Goal: Check status: Check status

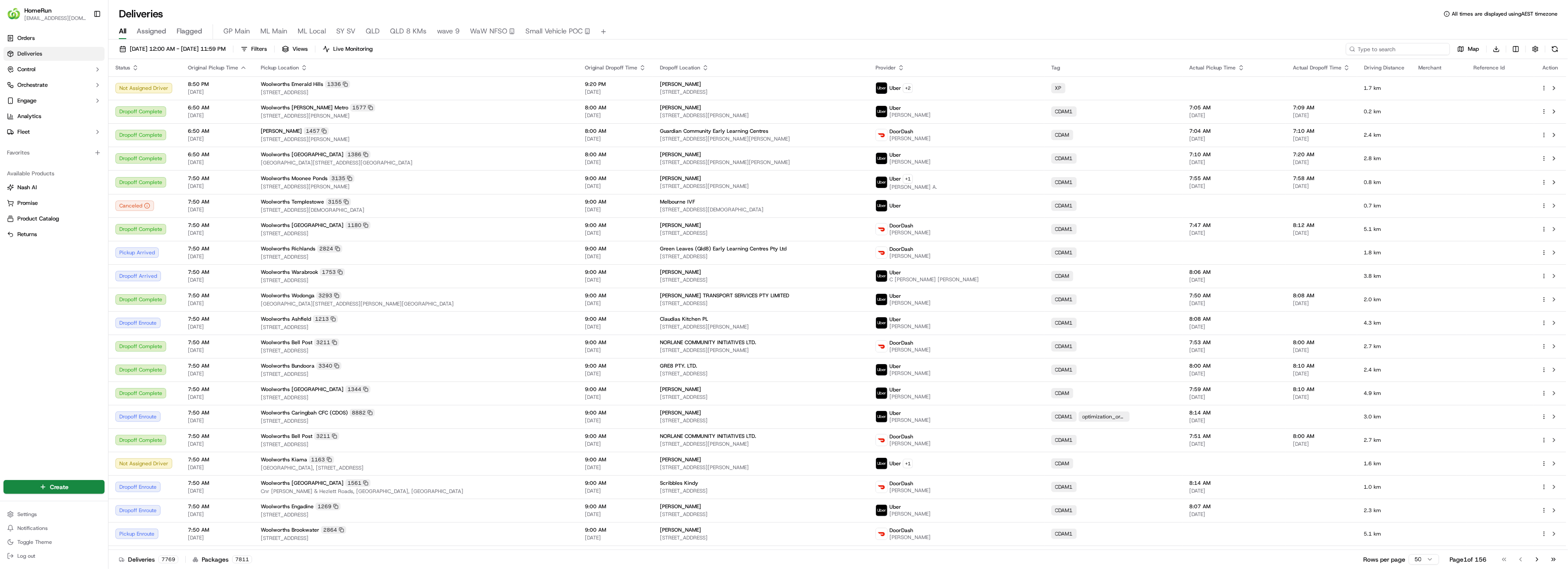
paste input "269327253"
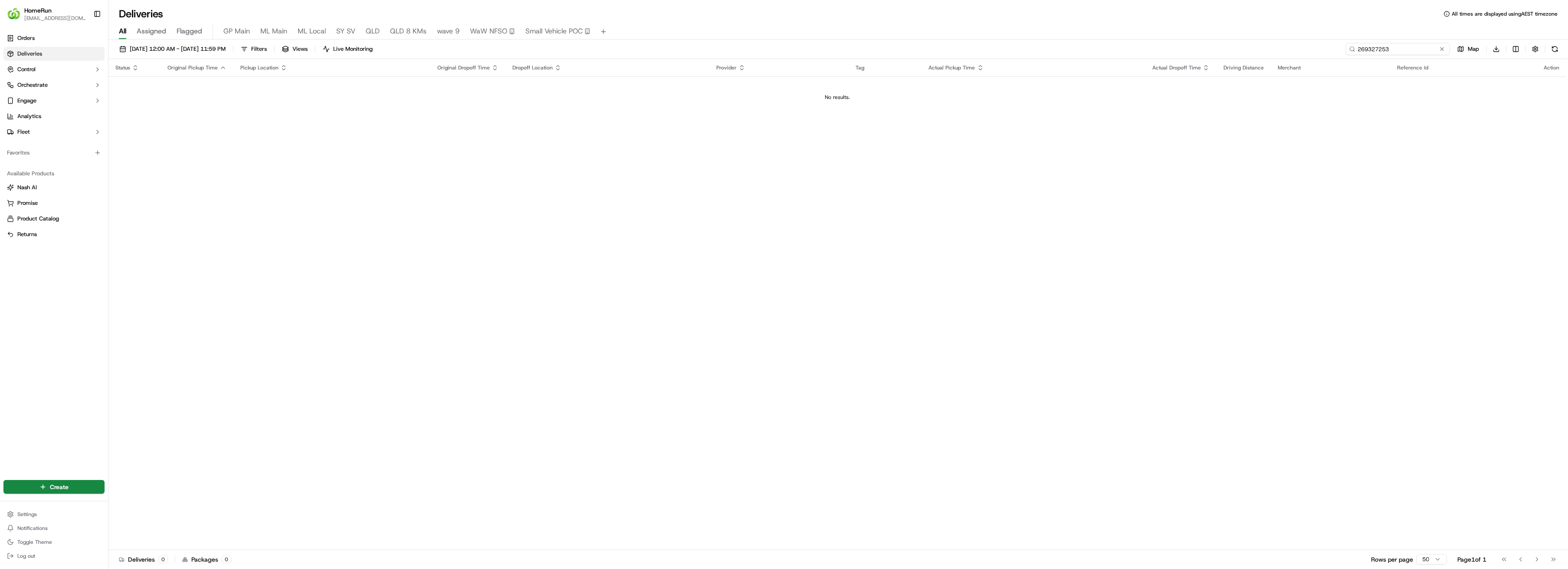
type input "269327253"
click at [188, 50] on span "17/09/2025 12:00 AM - 24/09/2025 11:59 PM" at bounding box center [178, 49] width 96 height 8
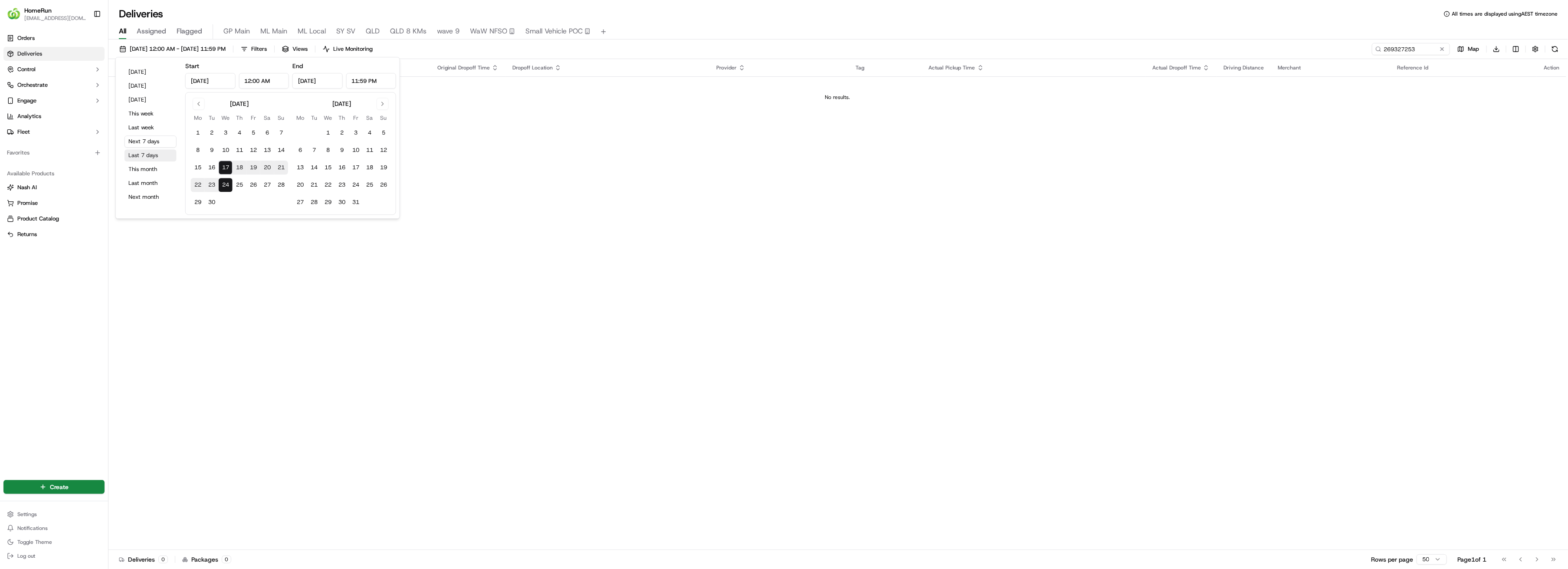
click at [145, 155] on button "Last 7 days" at bounding box center [151, 155] width 52 height 12
type input "Sep 10, 2025"
type input "Sep 17, 2025"
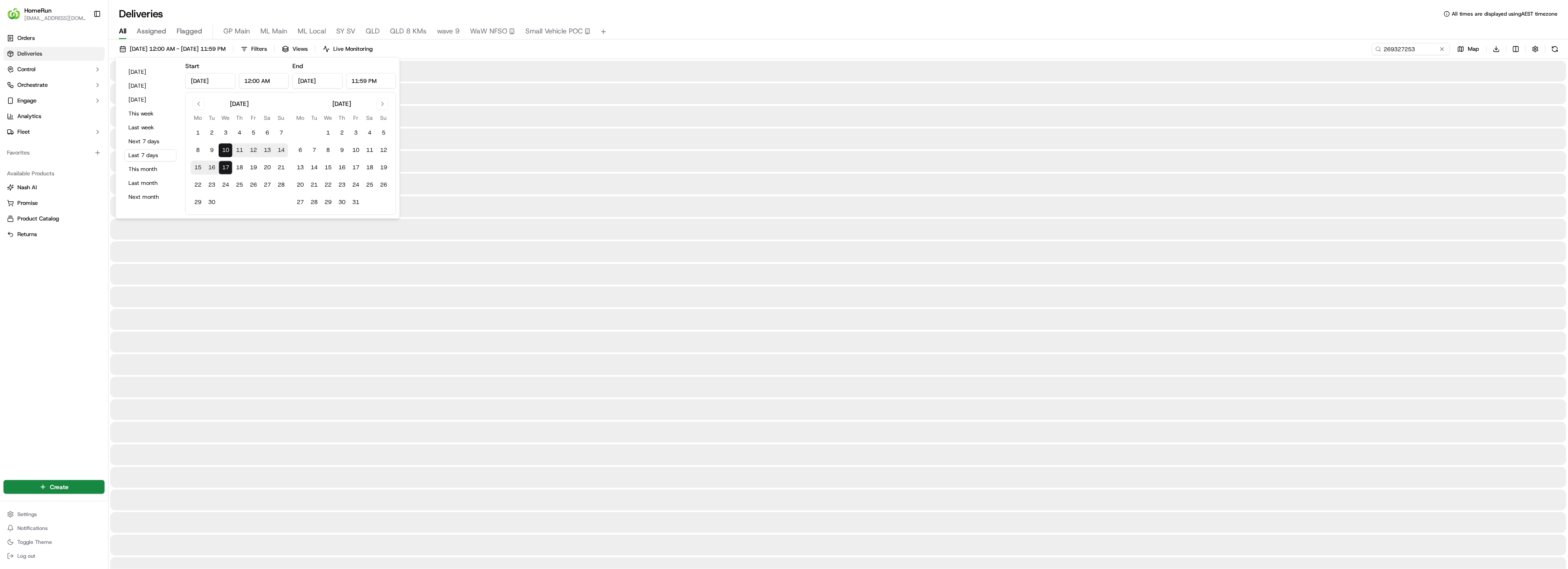
click at [575, 183] on div at bounding box center [838, 184] width 1456 height 21
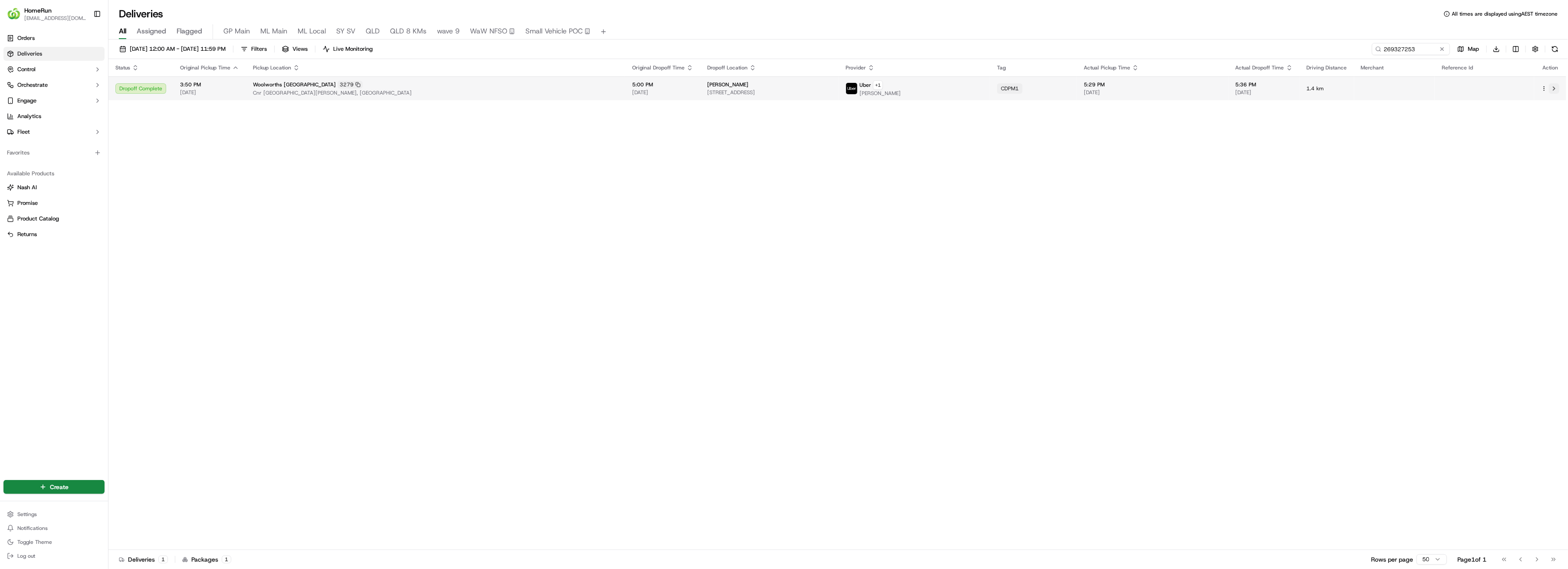
click at [868, 87] on button at bounding box center [1554, 88] width 10 height 10
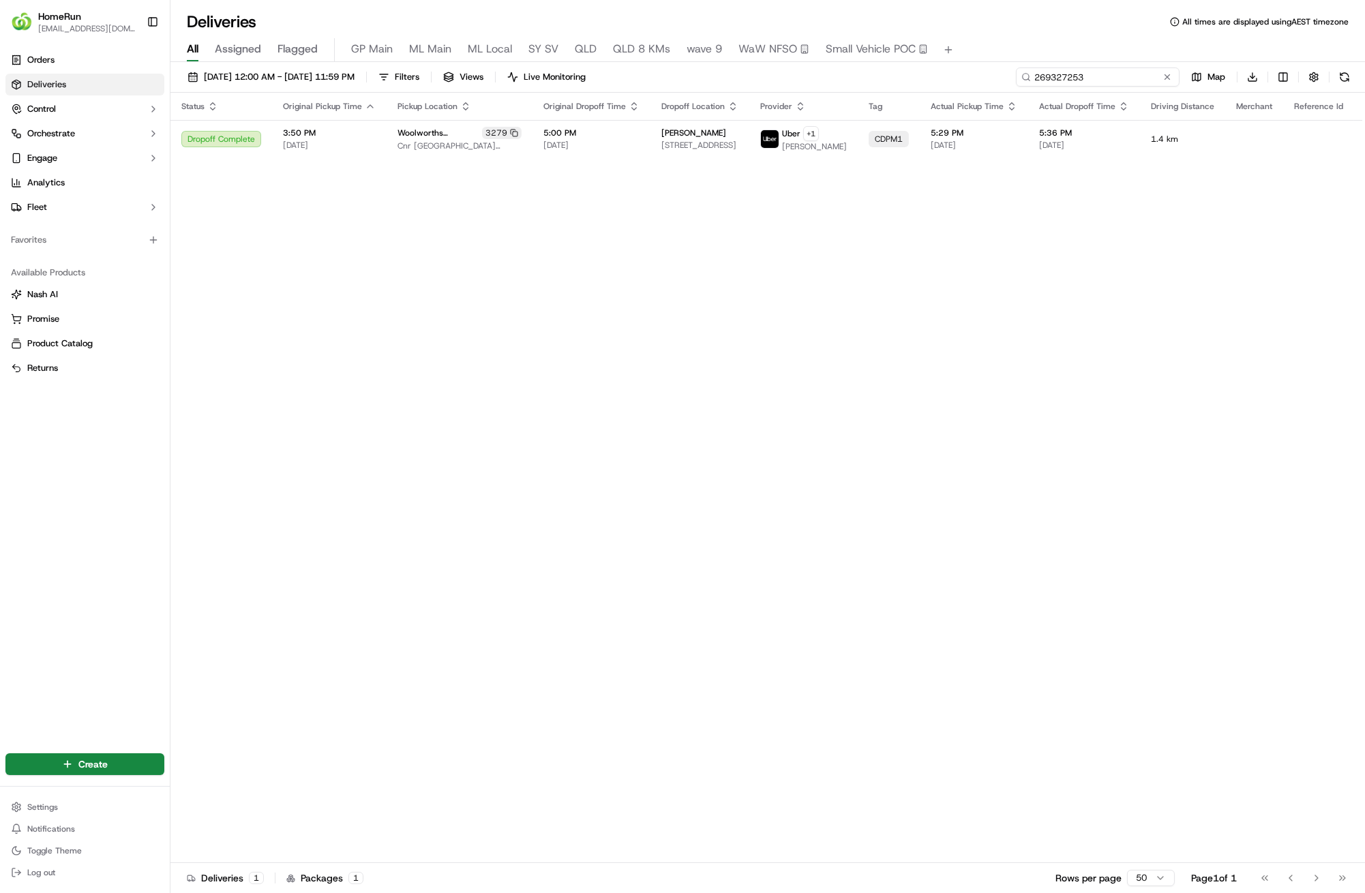
drag, startPoint x: 1149, startPoint y: 78, endPoint x: 1016, endPoint y: 72, distance: 133.8
click at [1016, 72] on input "269327253" at bounding box center [1098, 76] width 164 height 19
click at [0, 165] on div "Orders Deliveries Control Orchestrate Engage Analytics Fleet" at bounding box center [85, 134] width 170 height 180
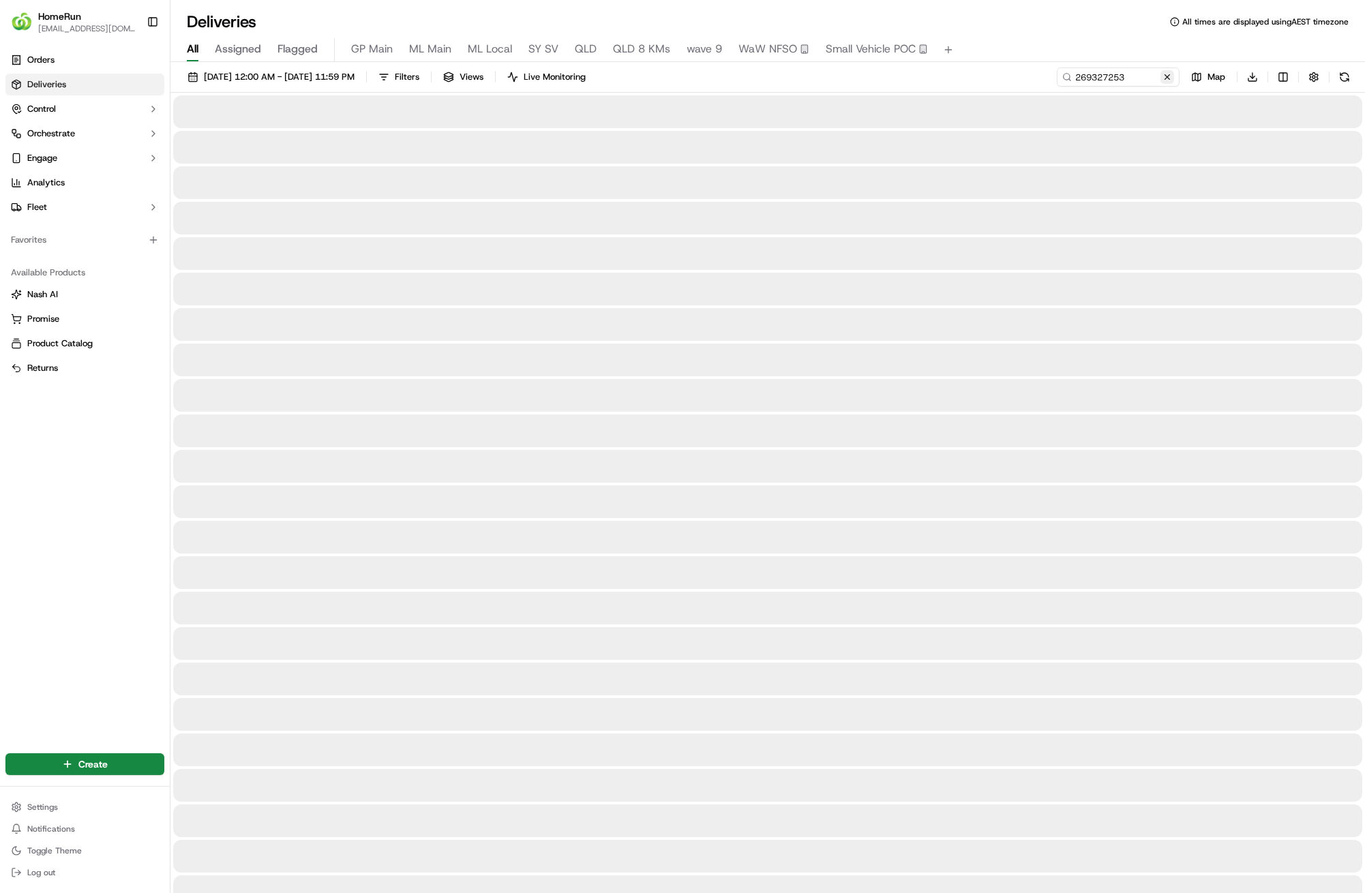
click at [1162, 76] on button at bounding box center [1167, 77] width 14 height 14
paste input "269339715"
type input "269339715"
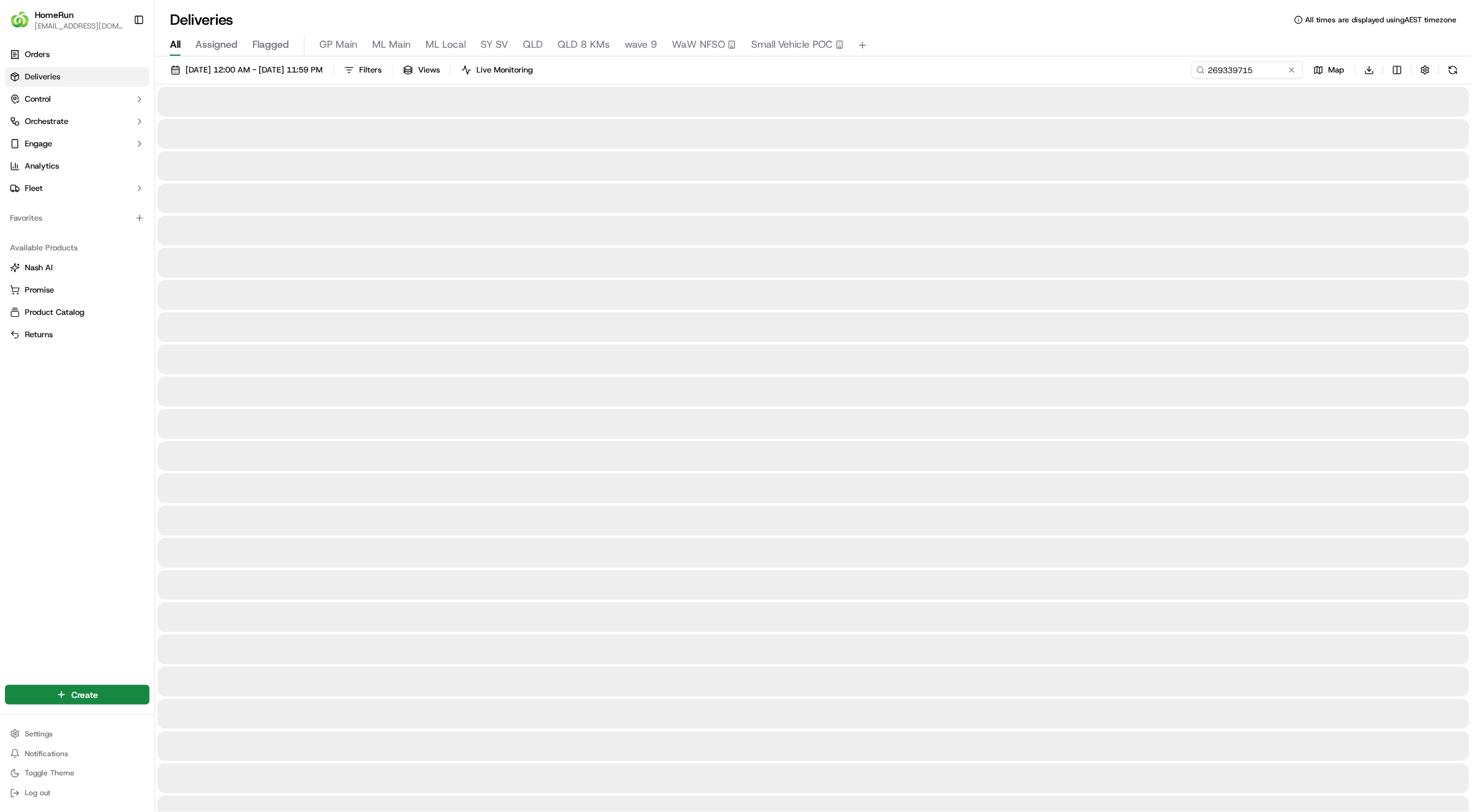
click at [849, 206] on div at bounding box center [813, 198] width 1312 height 30
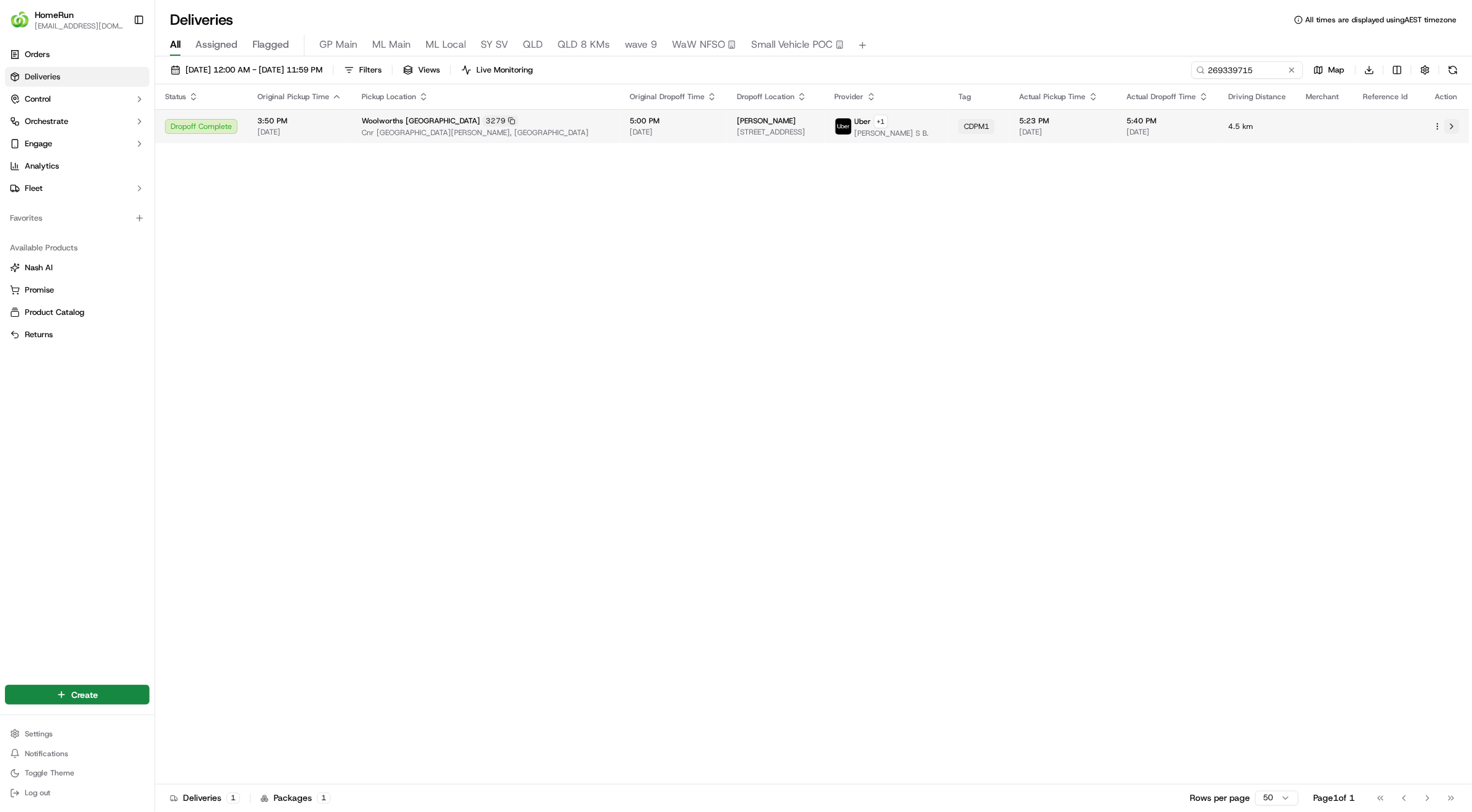
click at [1241, 126] on button at bounding box center [1452, 126] width 15 height 15
